Goal: Entertainment & Leisure: Consume media (video, audio)

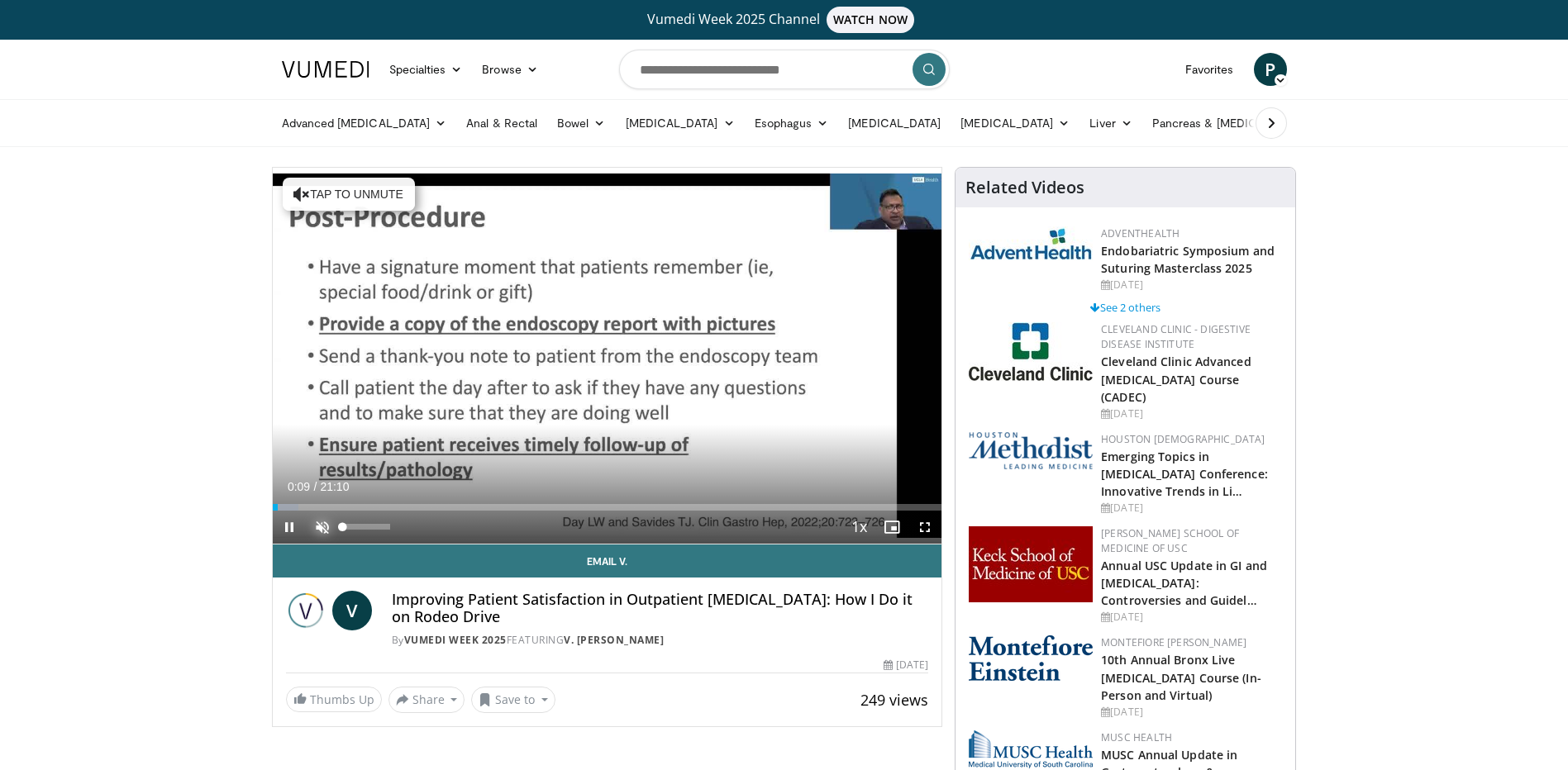
click at [322, 524] on span "Video Player" at bounding box center [323, 527] width 33 height 33
click at [925, 524] on span "Video Player" at bounding box center [925, 527] width 33 height 33
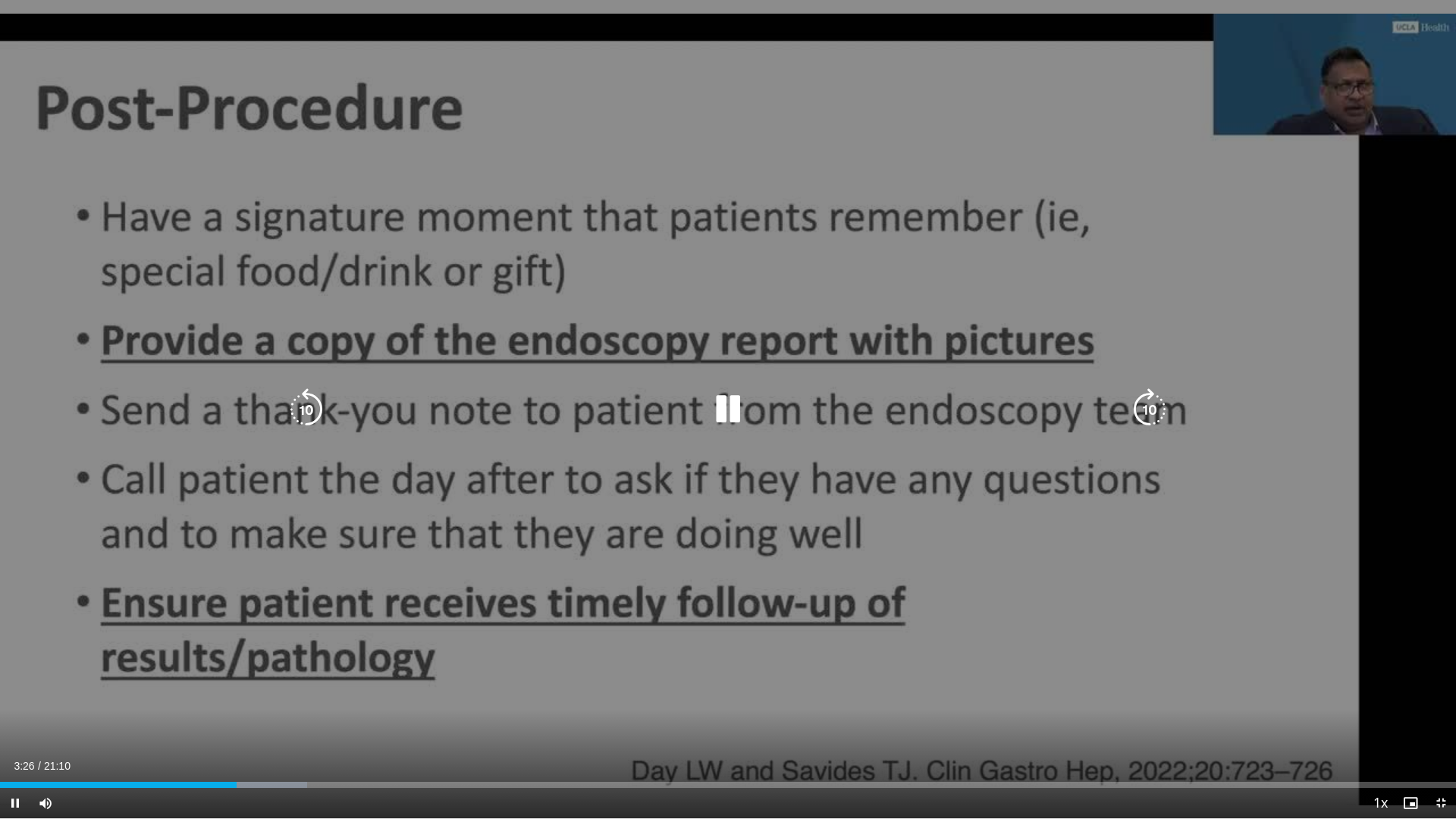
click at [1259, 499] on div "10 seconds Tap to unmute" at bounding box center [728, 409] width 1456 height 818
click at [723, 404] on icon "Video Player" at bounding box center [728, 410] width 43 height 43
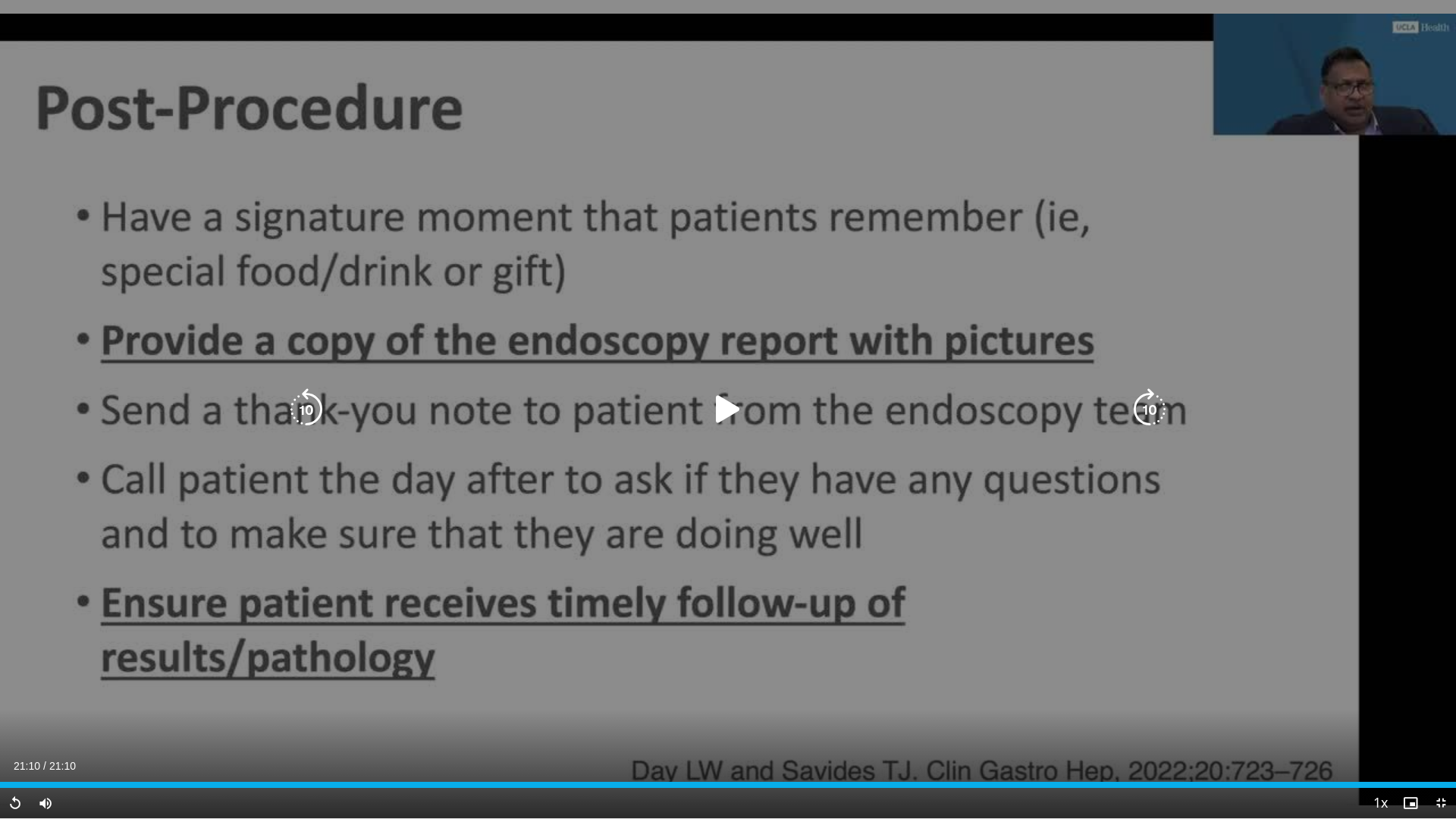
click at [1407, 592] on div "10 seconds Tap to unmute" at bounding box center [728, 409] width 1456 height 818
